Goal: Transaction & Acquisition: Purchase product/service

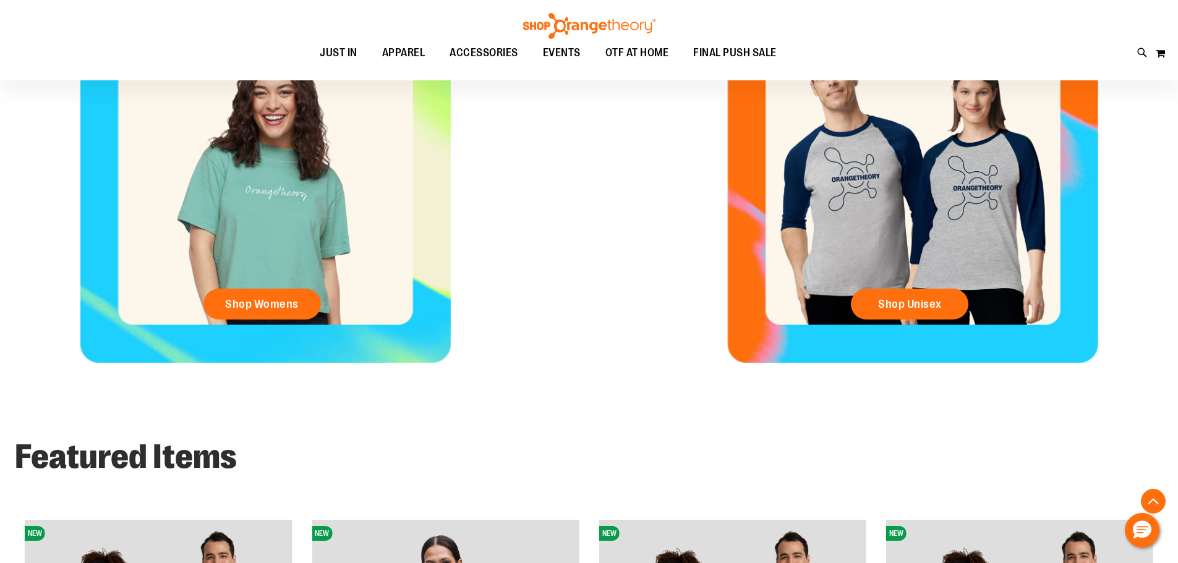
scroll to position [679, 0]
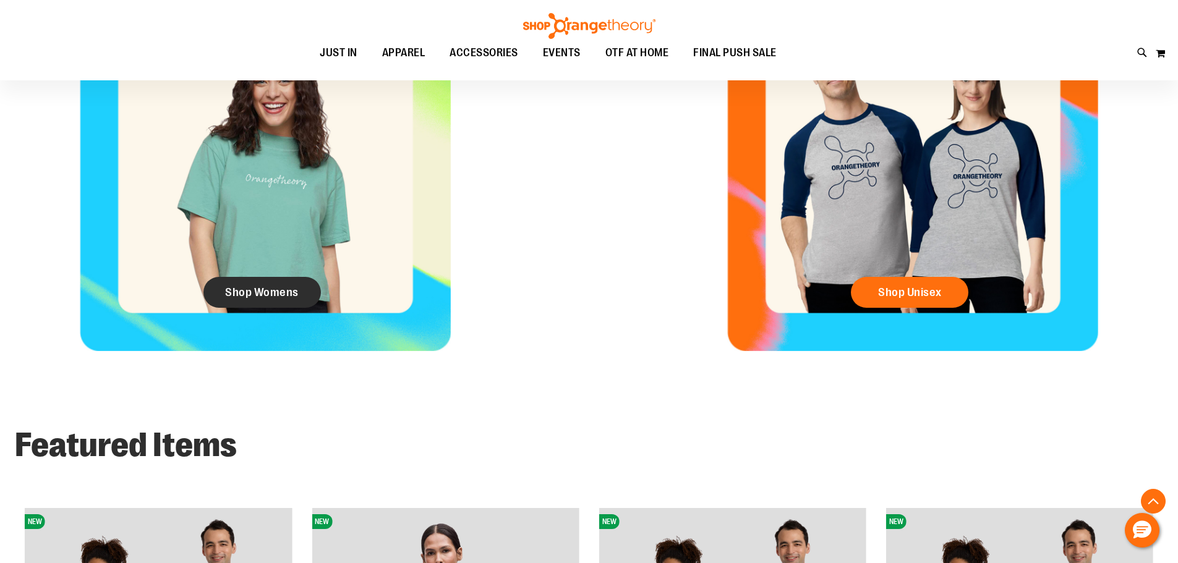
click at [279, 284] on link "Shop Womens" at bounding box center [261, 292] width 117 height 31
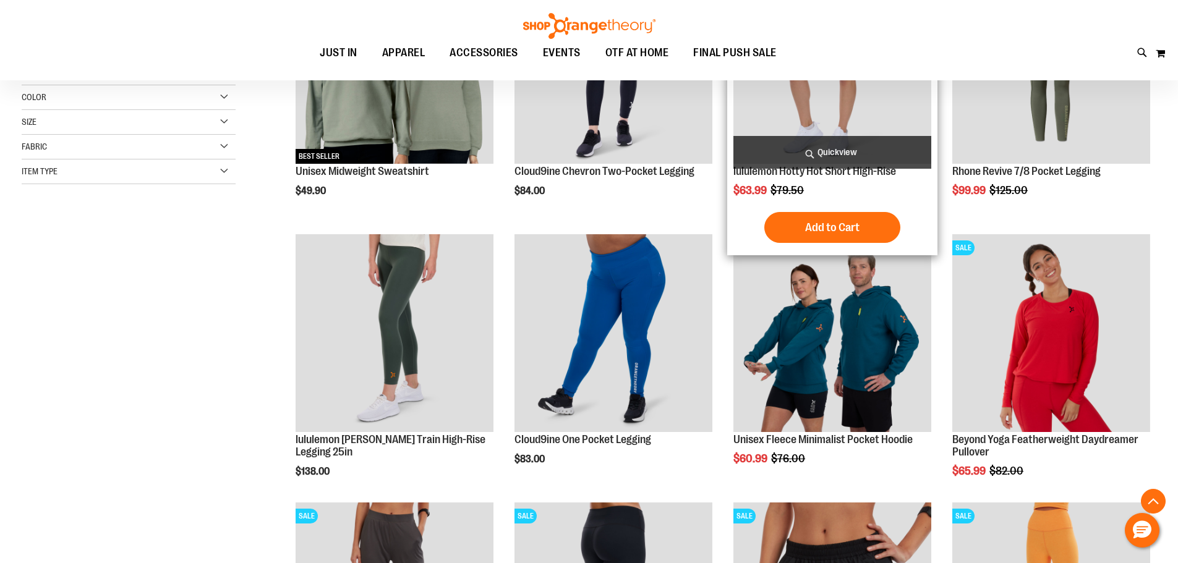
scroll to position [308, 0]
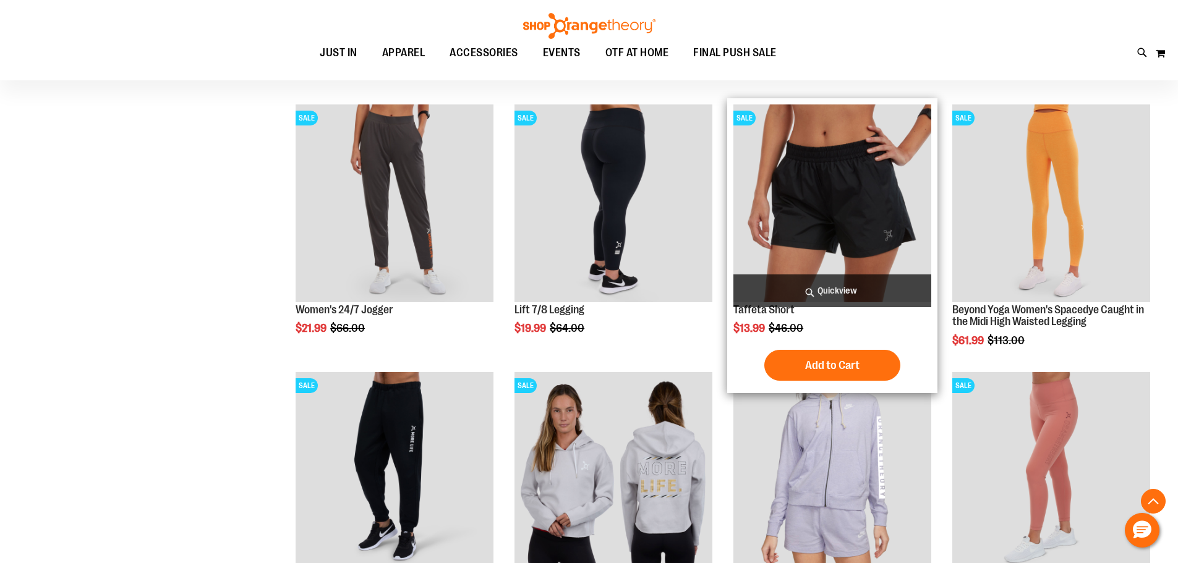
scroll to position [741, 0]
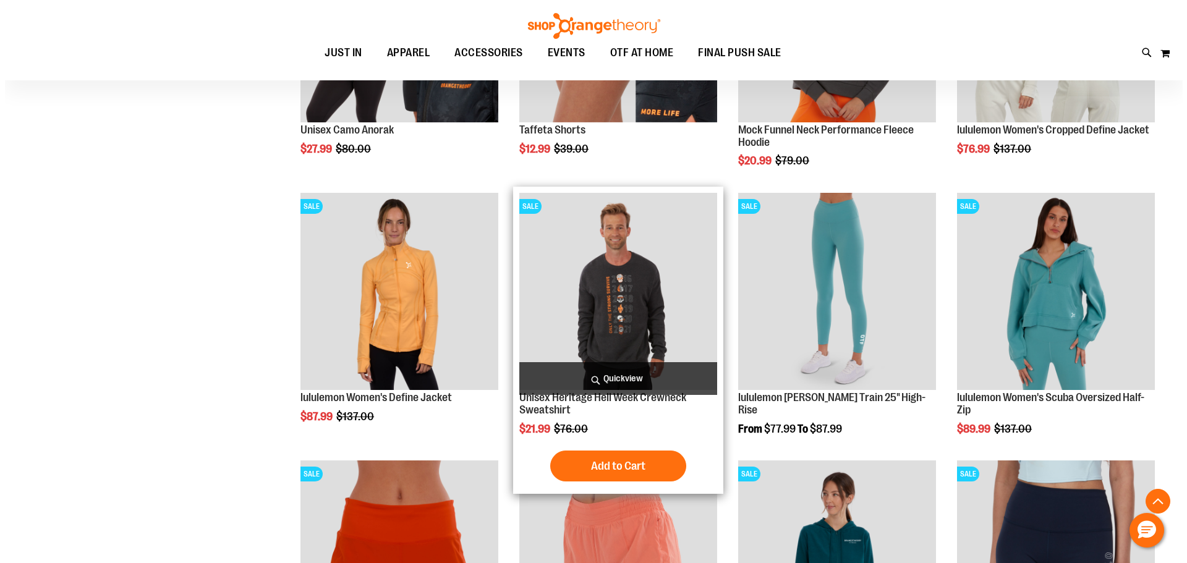
scroll to position [1421, 0]
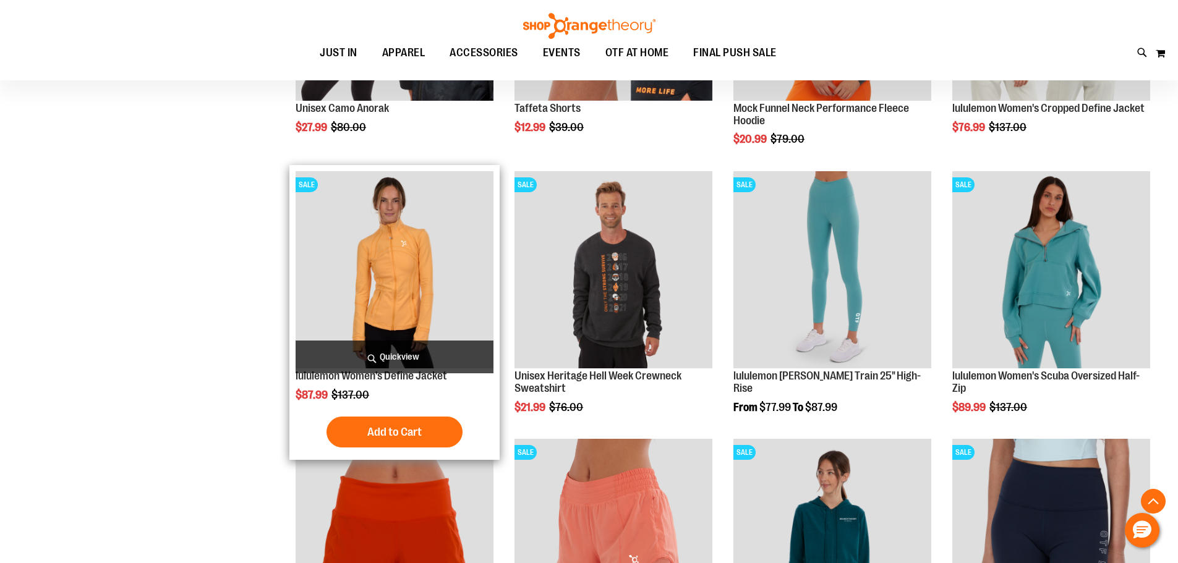
click at [368, 351] on span "Quickview" at bounding box center [394, 357] width 198 height 33
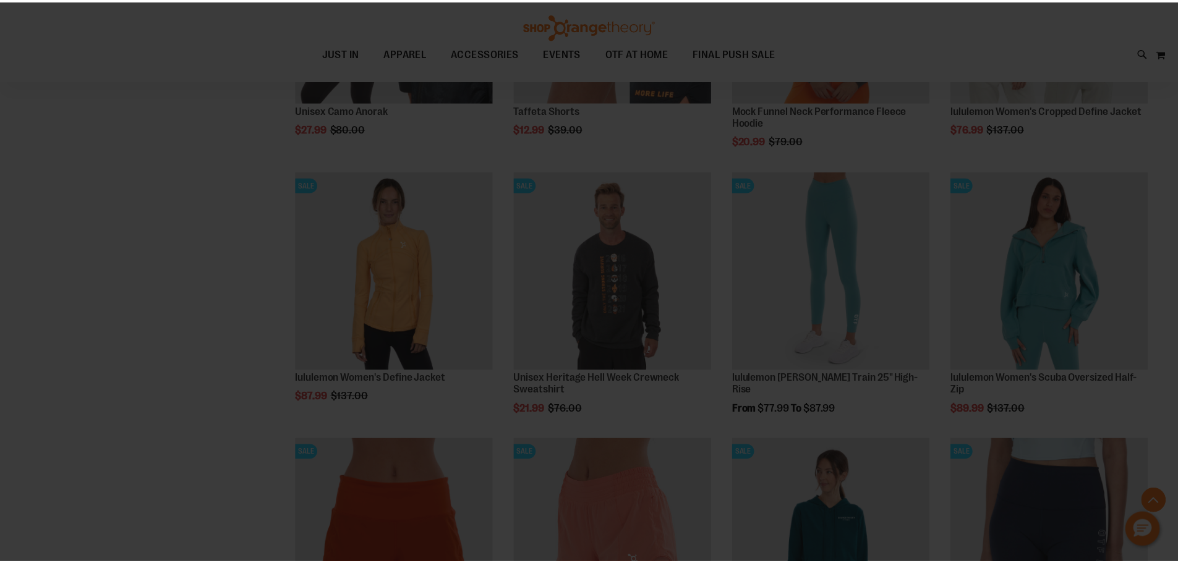
scroll to position [0, 0]
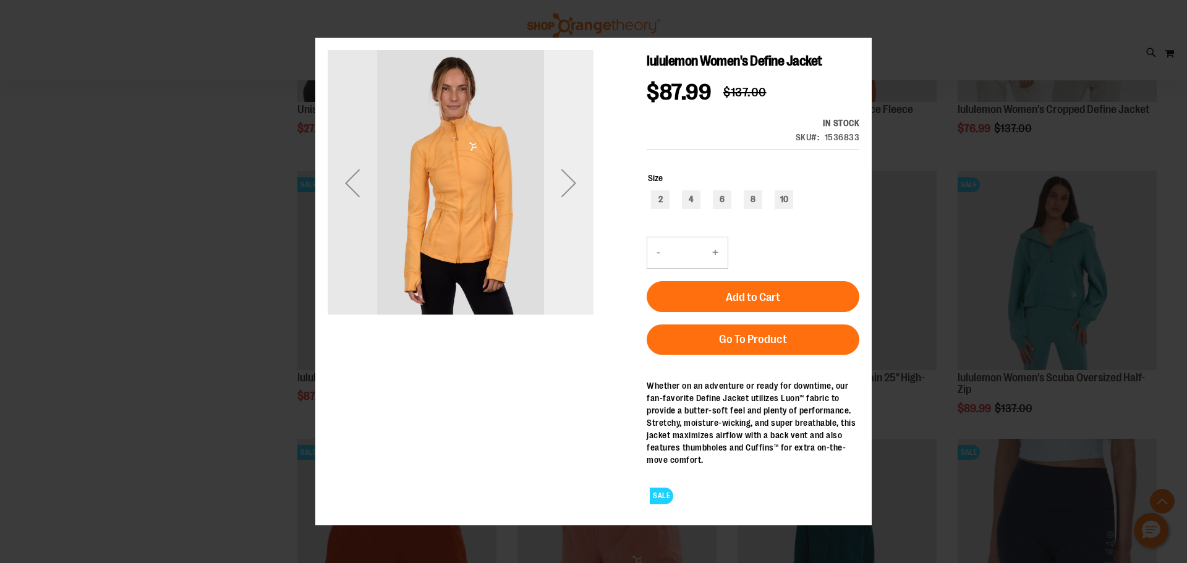
click at [574, 247] on div "Next" at bounding box center [568, 182] width 49 height 266
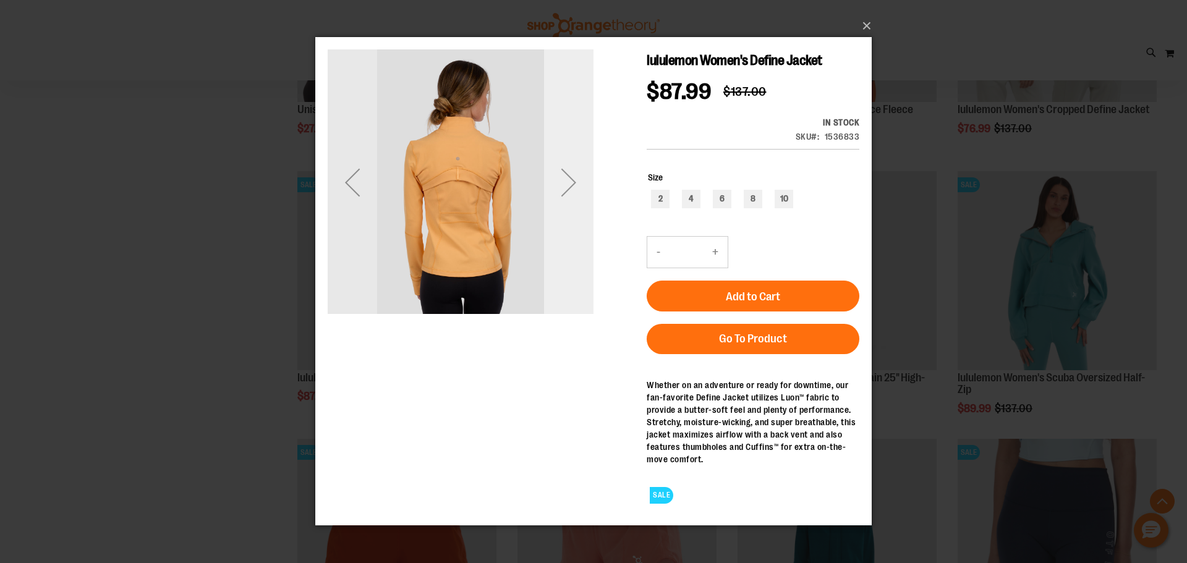
click at [574, 247] on div "Next" at bounding box center [568, 182] width 49 height 266
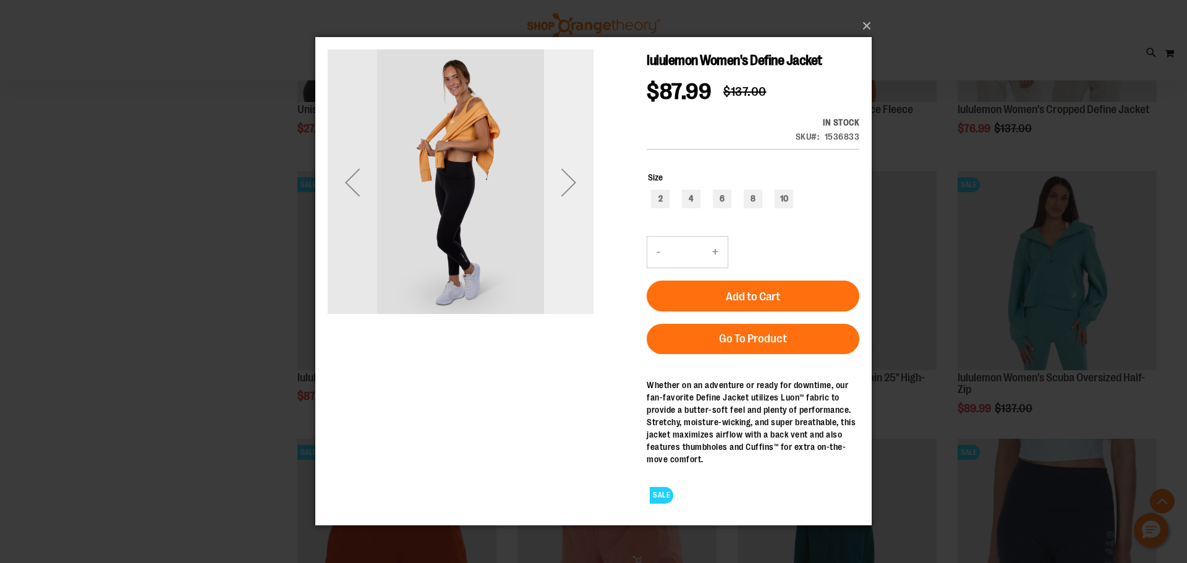
click at [574, 247] on div "Next" at bounding box center [568, 182] width 49 height 266
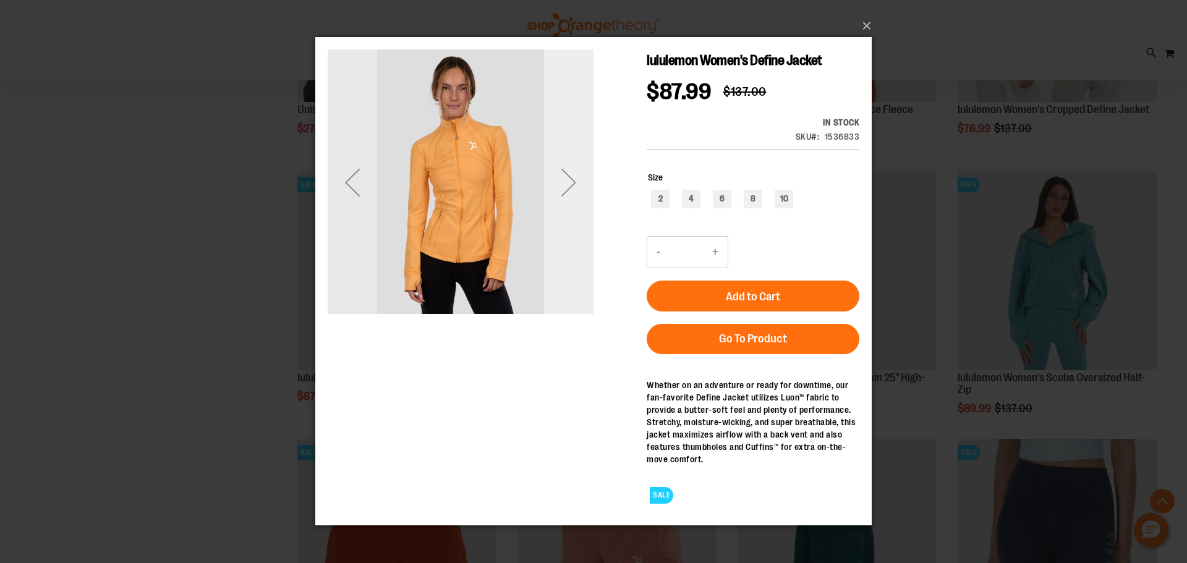
click at [574, 247] on div "Next" at bounding box center [568, 182] width 49 height 266
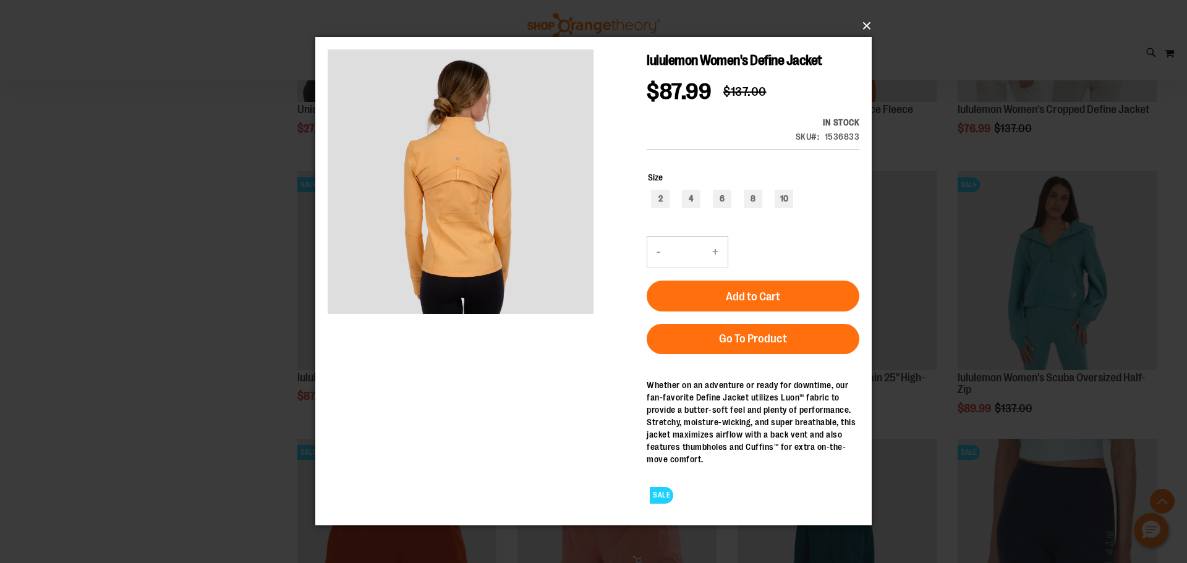
click at [862, 30] on button "×" at bounding box center [597, 25] width 556 height 27
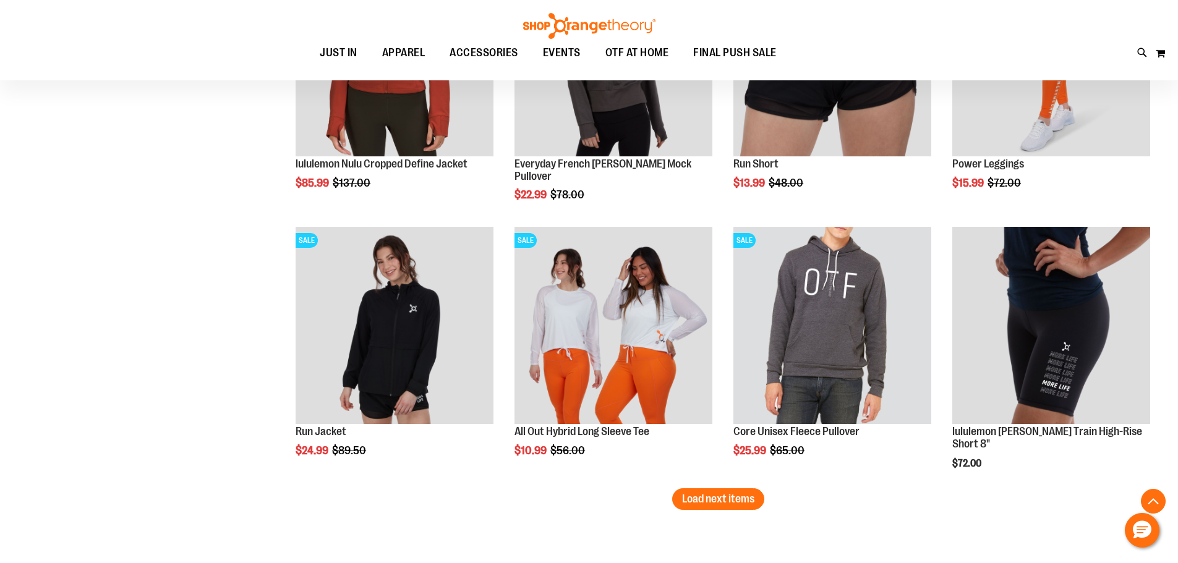
scroll to position [2163, 0]
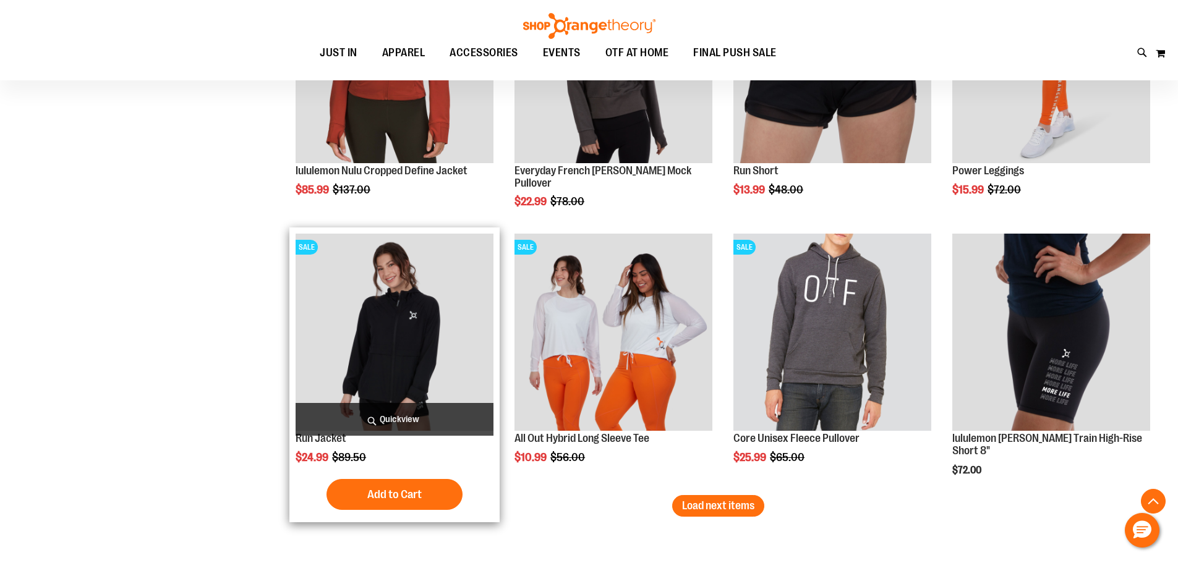
click at [441, 351] on img "product" at bounding box center [394, 333] width 198 height 198
